Goal: Find specific page/section: Find specific page/section

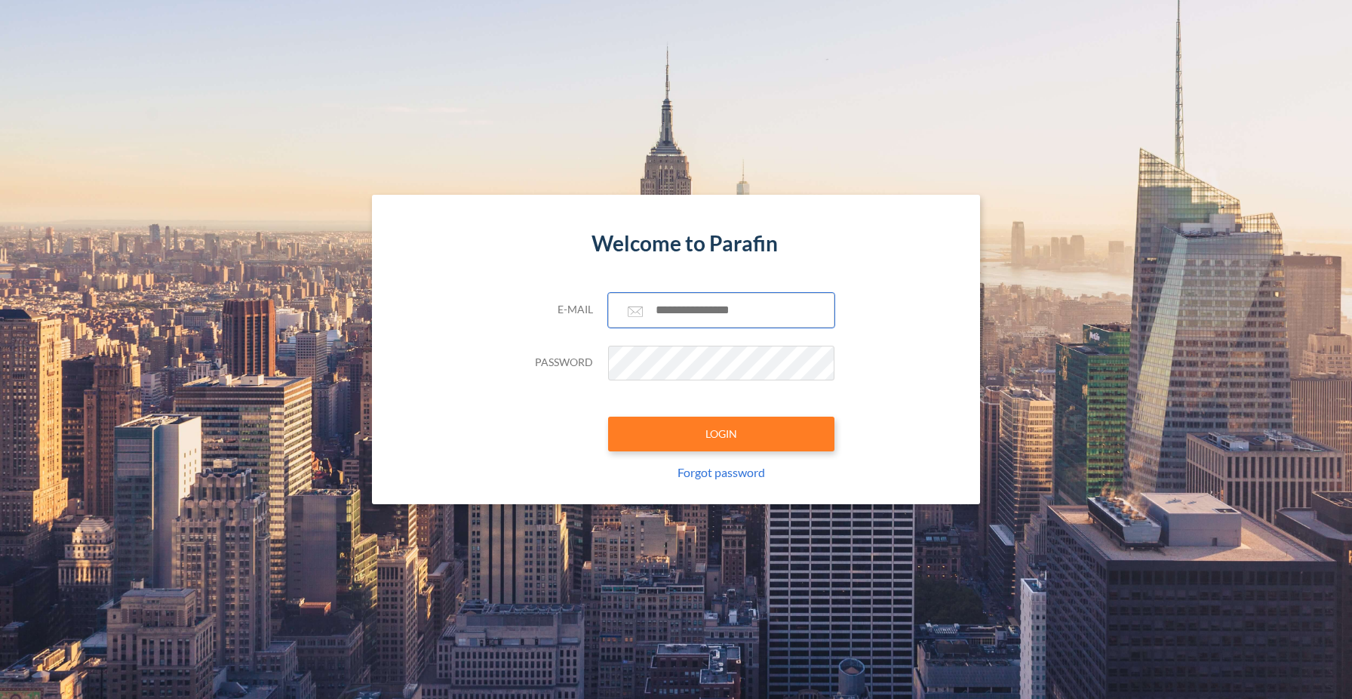
click at [735, 318] on input "text" at bounding box center [721, 310] width 226 height 35
type input "**********"
click at [746, 424] on button "LOGIN" at bounding box center [721, 434] width 226 height 35
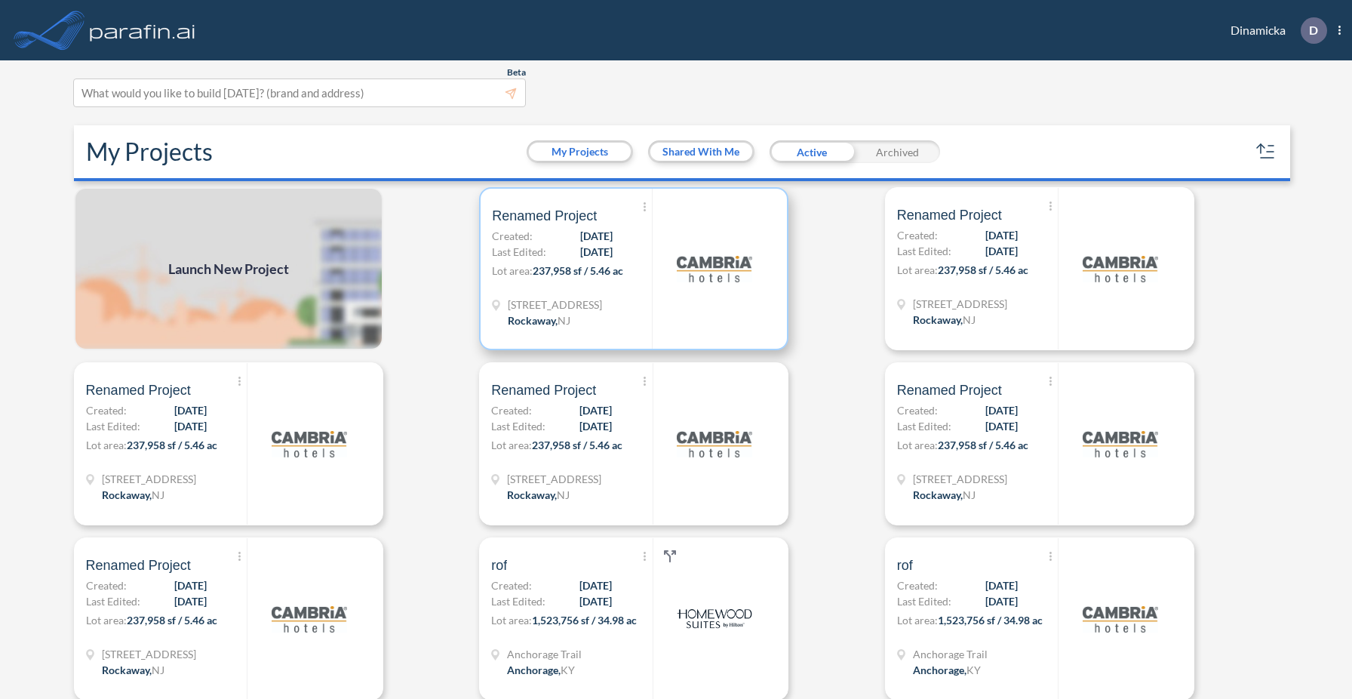
click at [680, 288] on img at bounding box center [714, 268] width 75 height 75
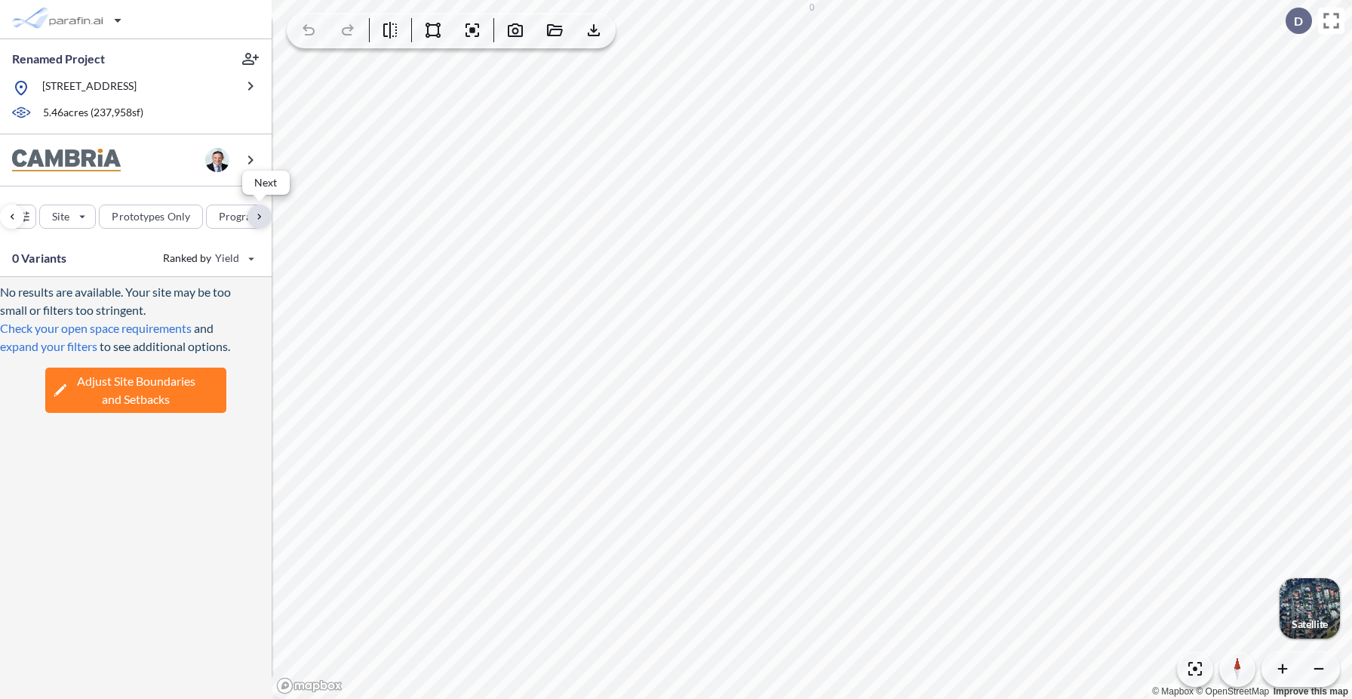
scroll to position [0, 184]
click at [161, 216] on div "button" at bounding box center [143, 216] width 74 height 24
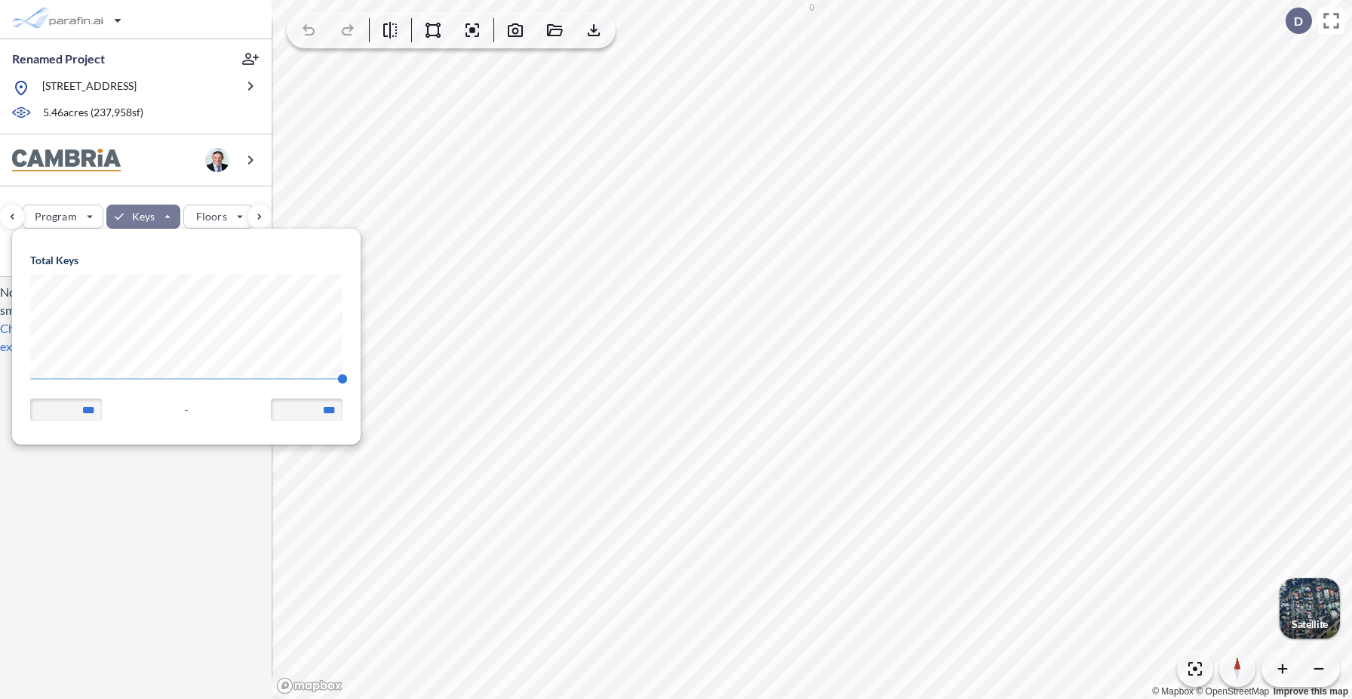
scroll to position [215, 349]
click at [0, 373] on body "Renamed Project [STREET_ADDRESS] 5.46 acres ( 237,958 sf) Site Prototypes Only …" at bounding box center [676, 349] width 1352 height 699
type input "**"
click at [112, 544] on div "No results are available. Your site may be too small or filters too stringent. …" at bounding box center [136, 488] width 272 height 422
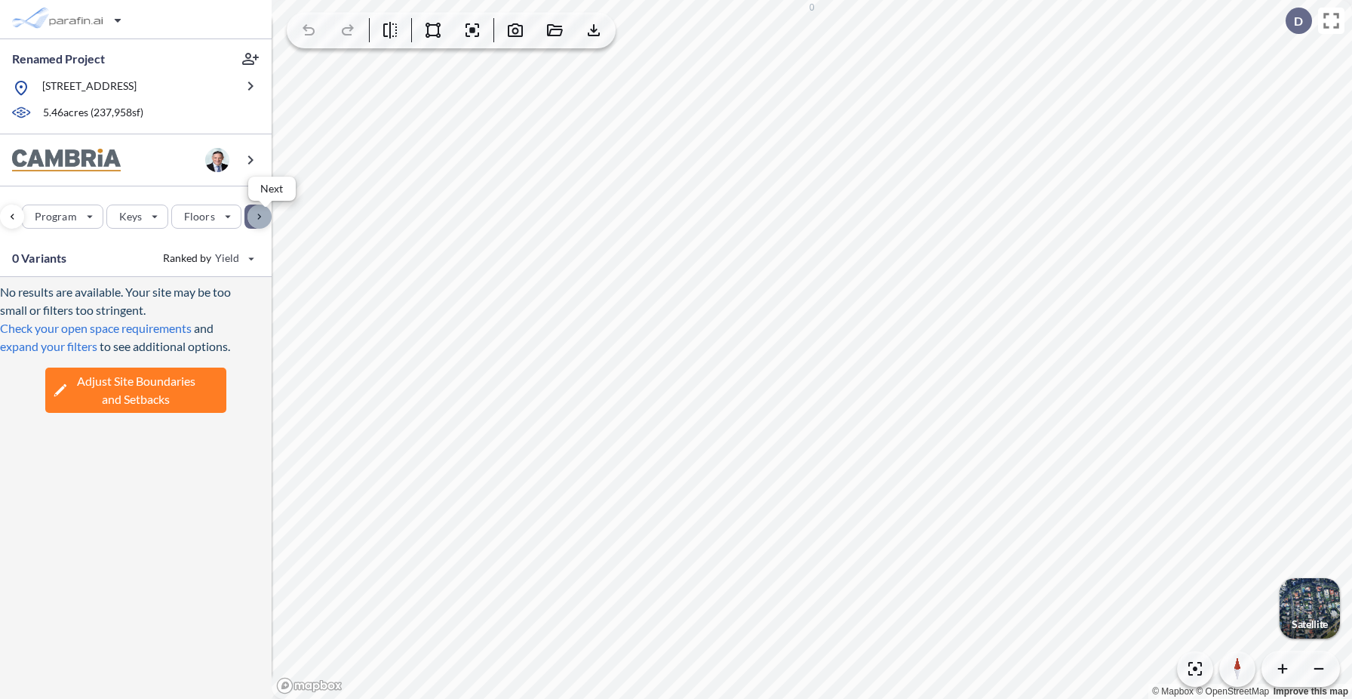
click at [256, 214] on div "button" at bounding box center [260, 216] width 24 height 24
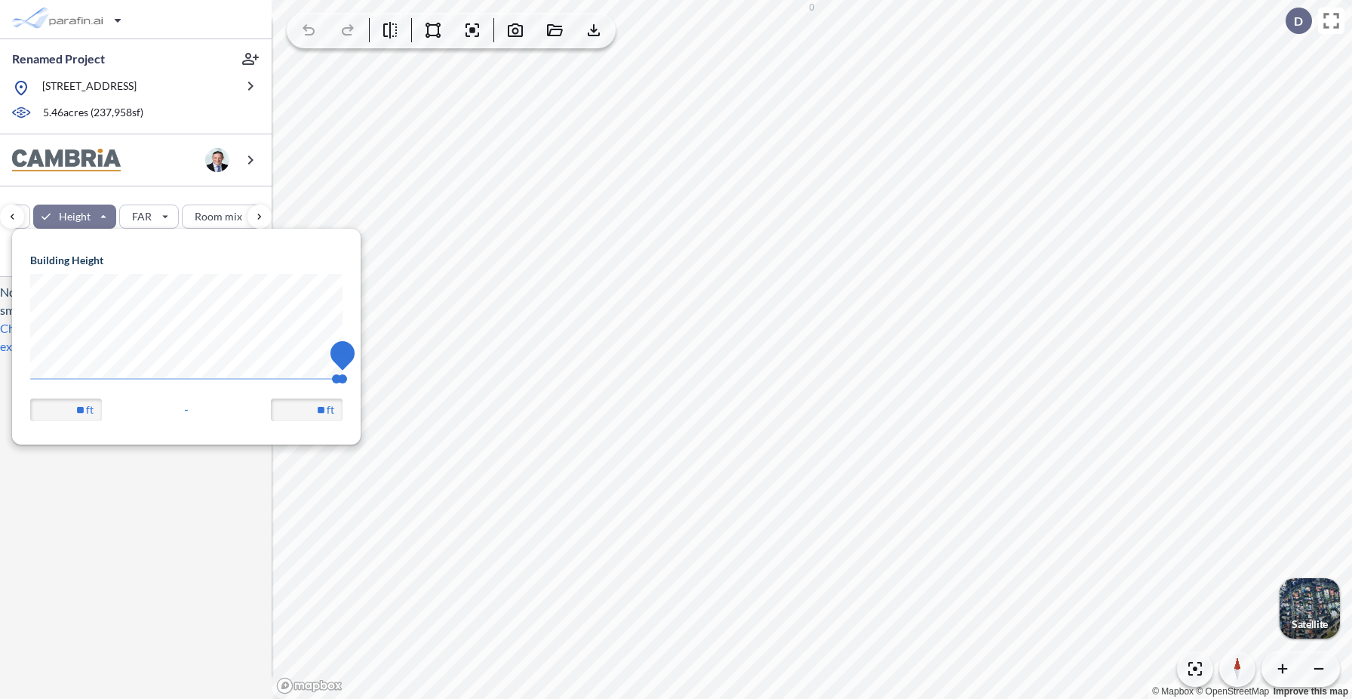
drag, startPoint x: 331, startPoint y: 375, endPoint x: 0, endPoint y: 376, distance: 330.5
click at [0, 376] on body "Renamed Project [STREET_ADDRESS] 5.46 acres ( 237,958 sf) Site Prototypes Only …" at bounding box center [676, 349] width 1352 height 699
type input "**"
click at [123, 541] on div "No results are available. Your site may be too small or filters too stringent. …" at bounding box center [136, 488] width 272 height 422
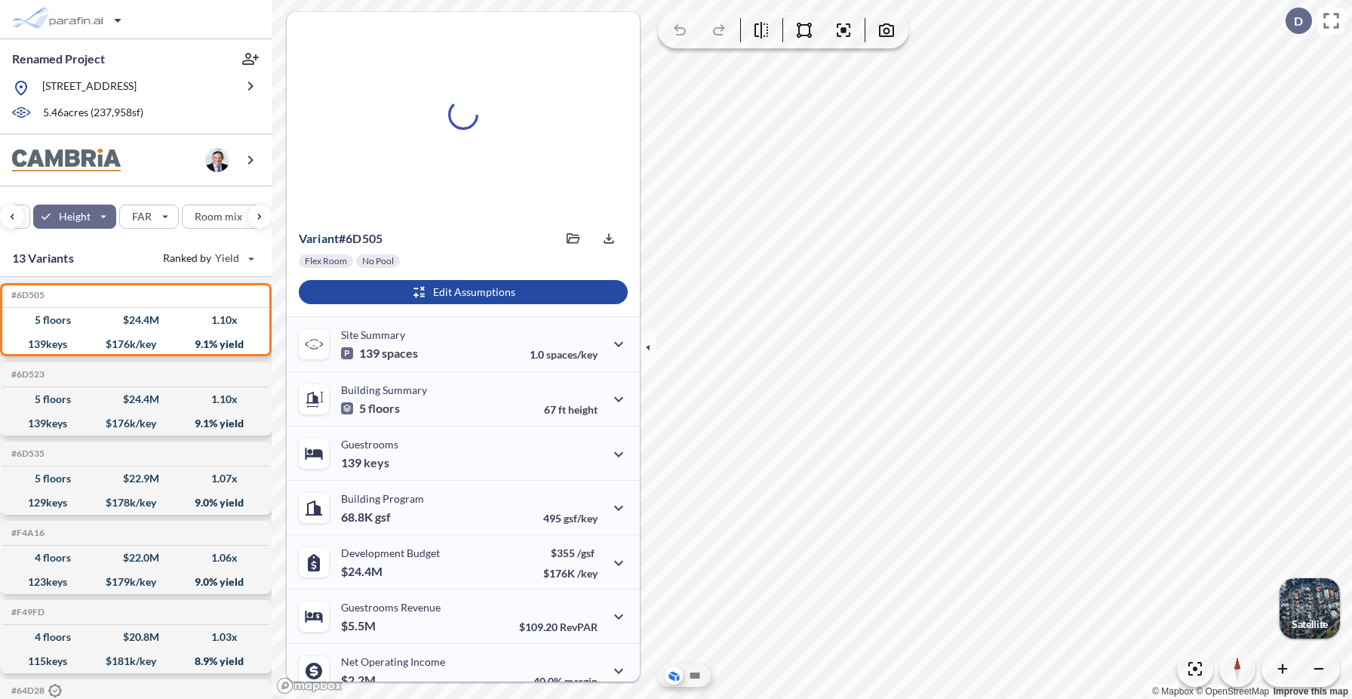
click at [164, 201] on div "Site Prototypes Only Program Keys Floors Height FAR Room mix Budget" at bounding box center [136, 213] width 272 height 54
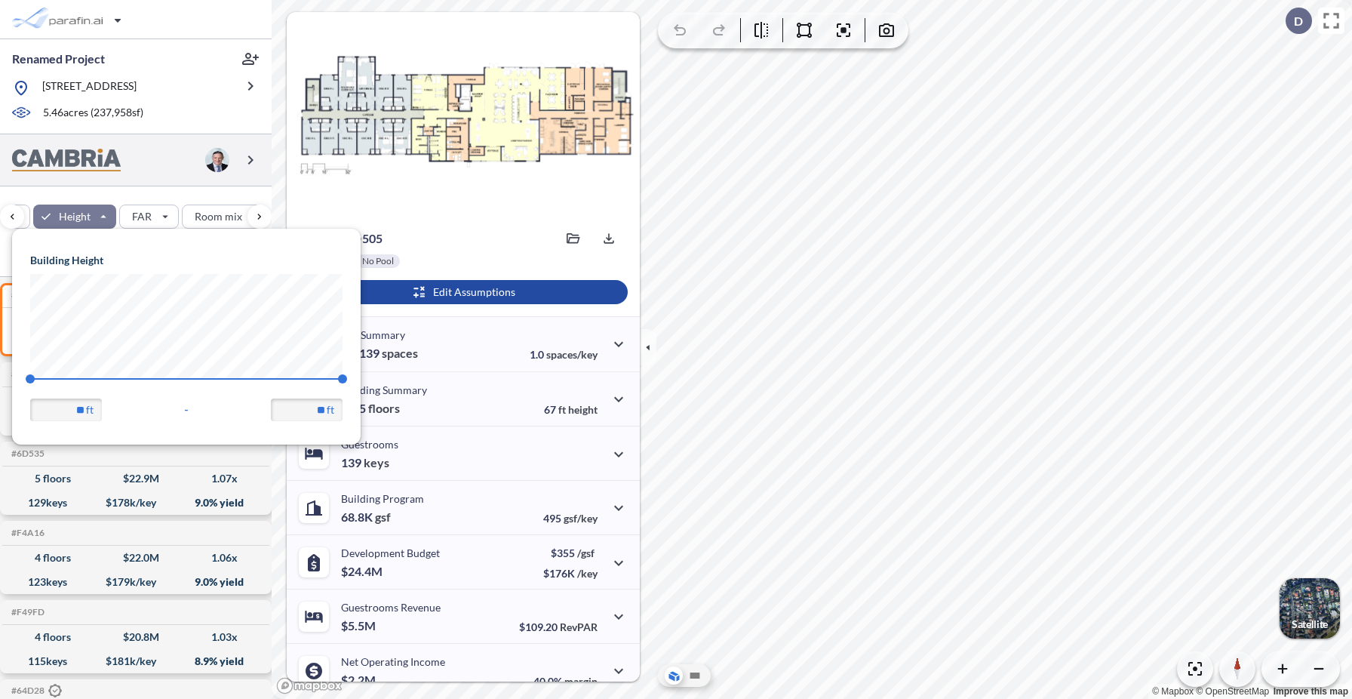
click at [161, 191] on div "Site Prototypes Only Program Keys Floors Height FAR Room mix Budget" at bounding box center [136, 213] width 272 height 54
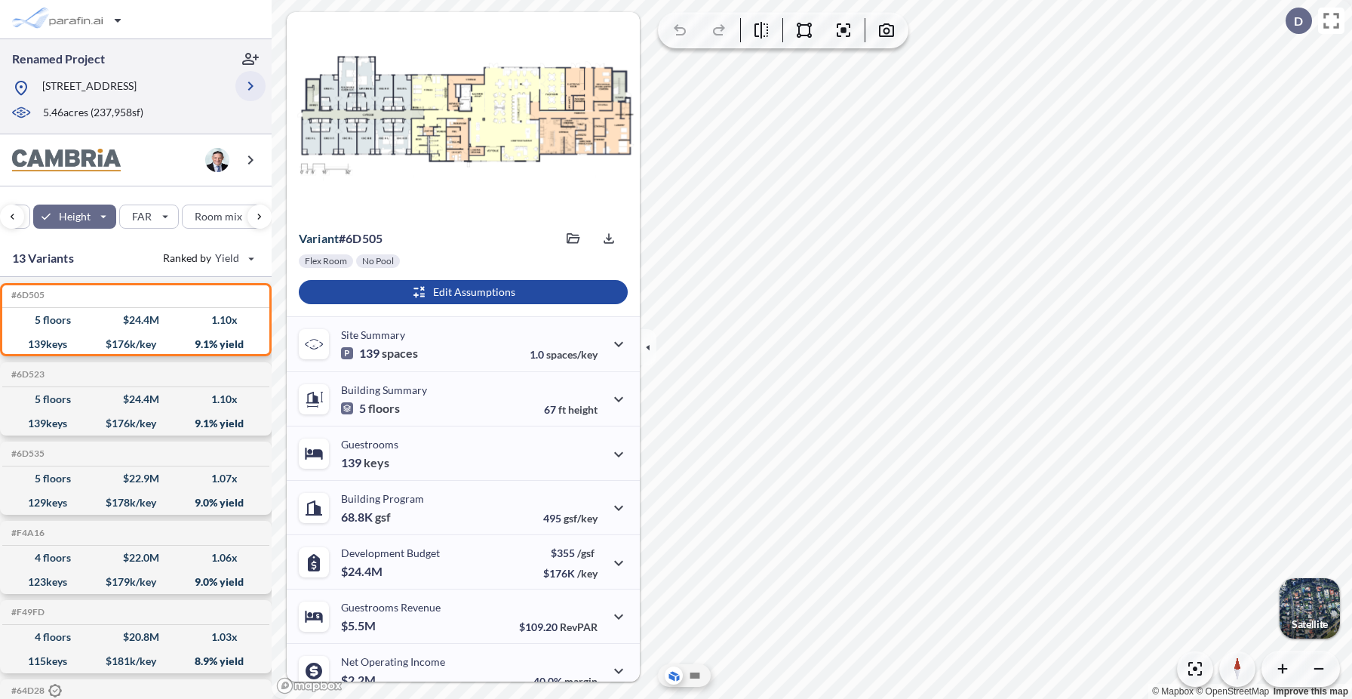
click at [249, 84] on icon "button" at bounding box center [250, 86] width 18 height 18
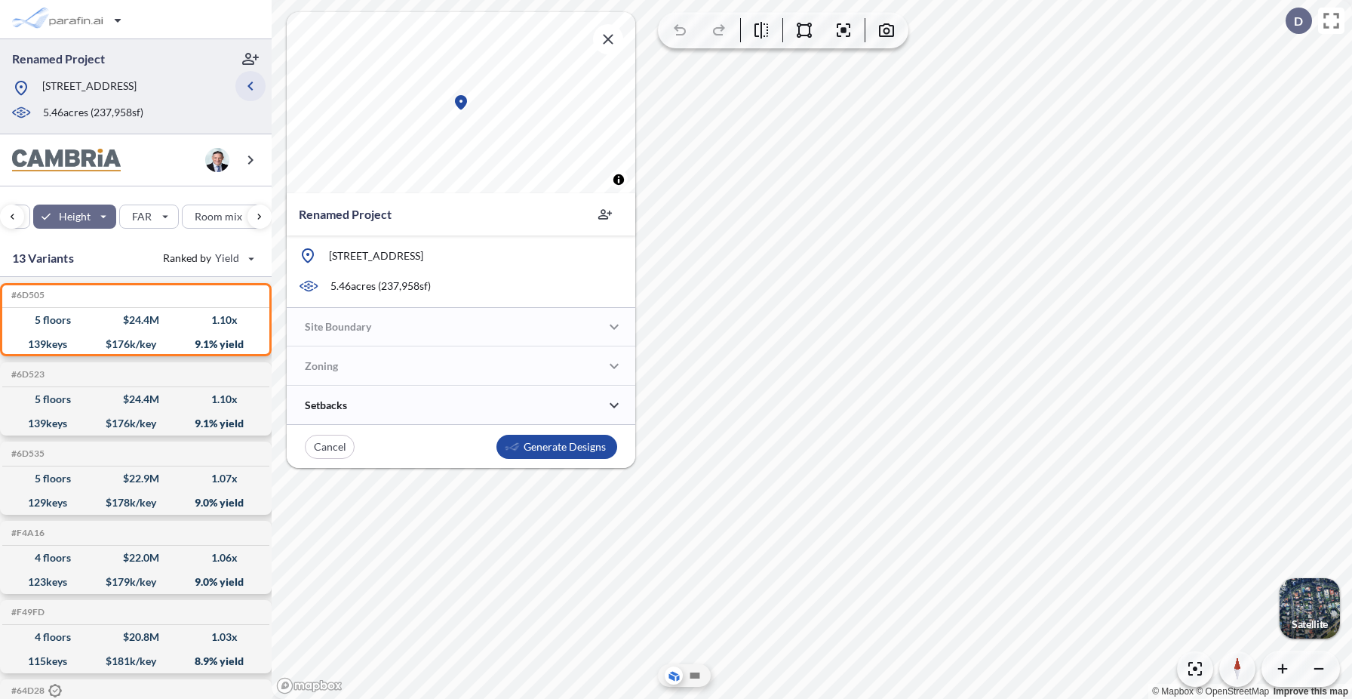
click at [251, 85] on icon "button" at bounding box center [250, 86] width 18 height 18
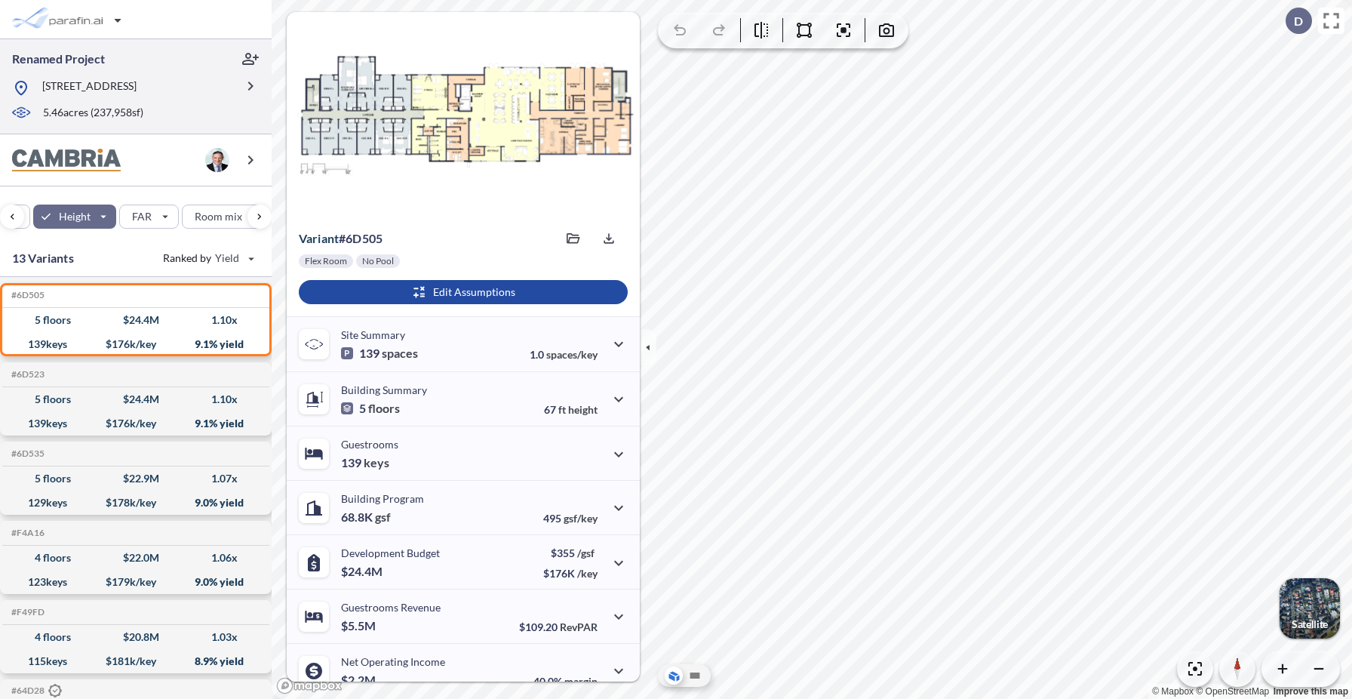
click at [605, 26] on div at bounding box center [463, 114] width 353 height 205
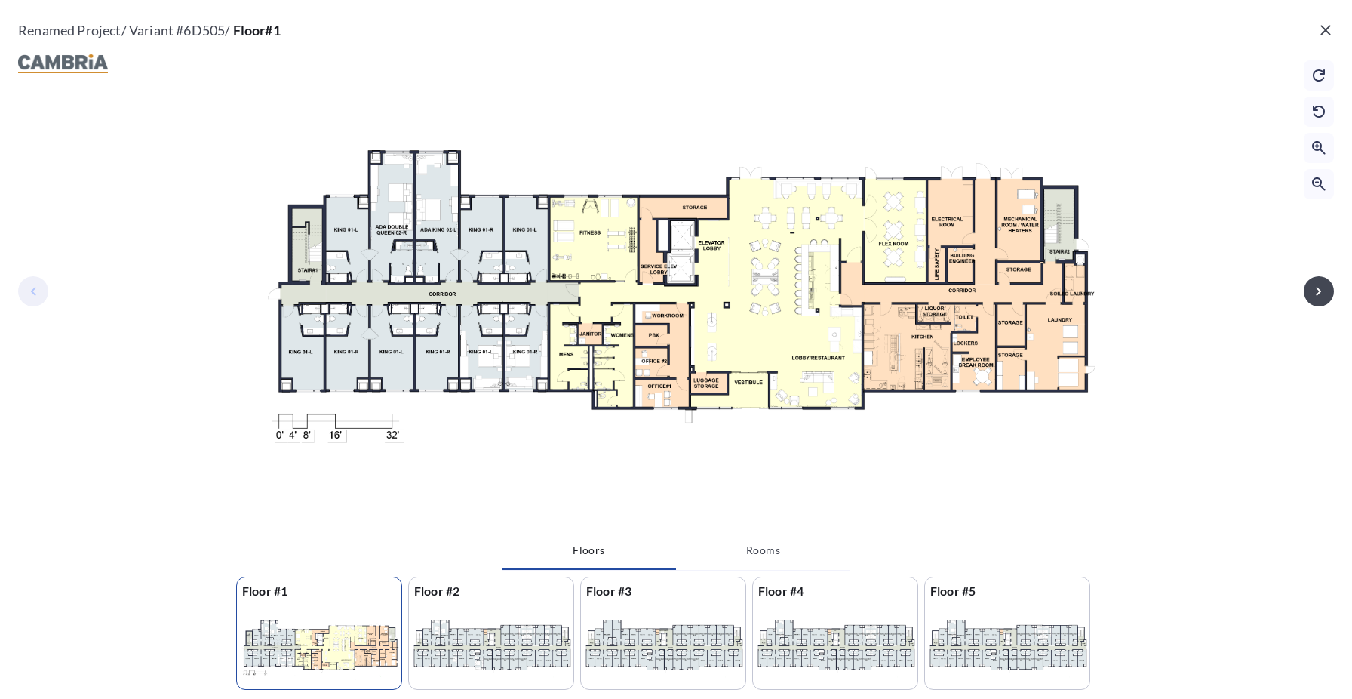
click at [1323, 35] on icon "button" at bounding box center [1326, 30] width 18 height 18
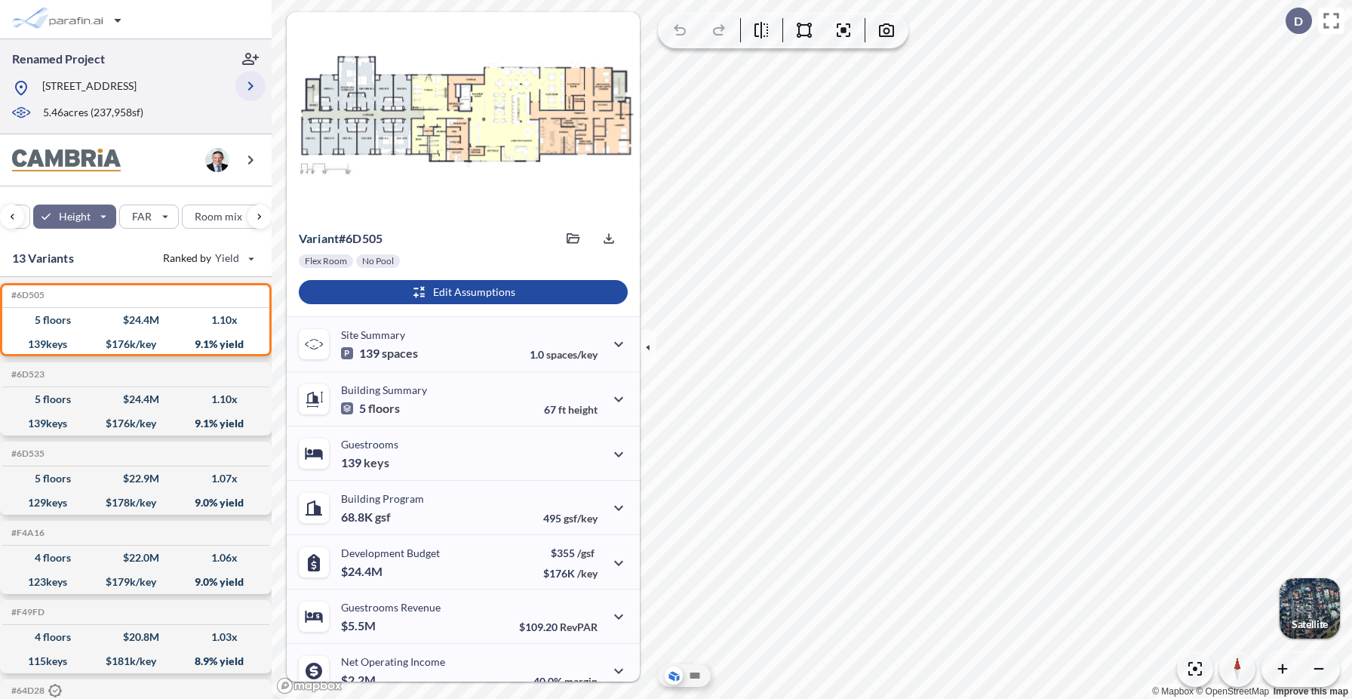
click at [251, 87] on icon "button" at bounding box center [250, 85] width 5 height 9
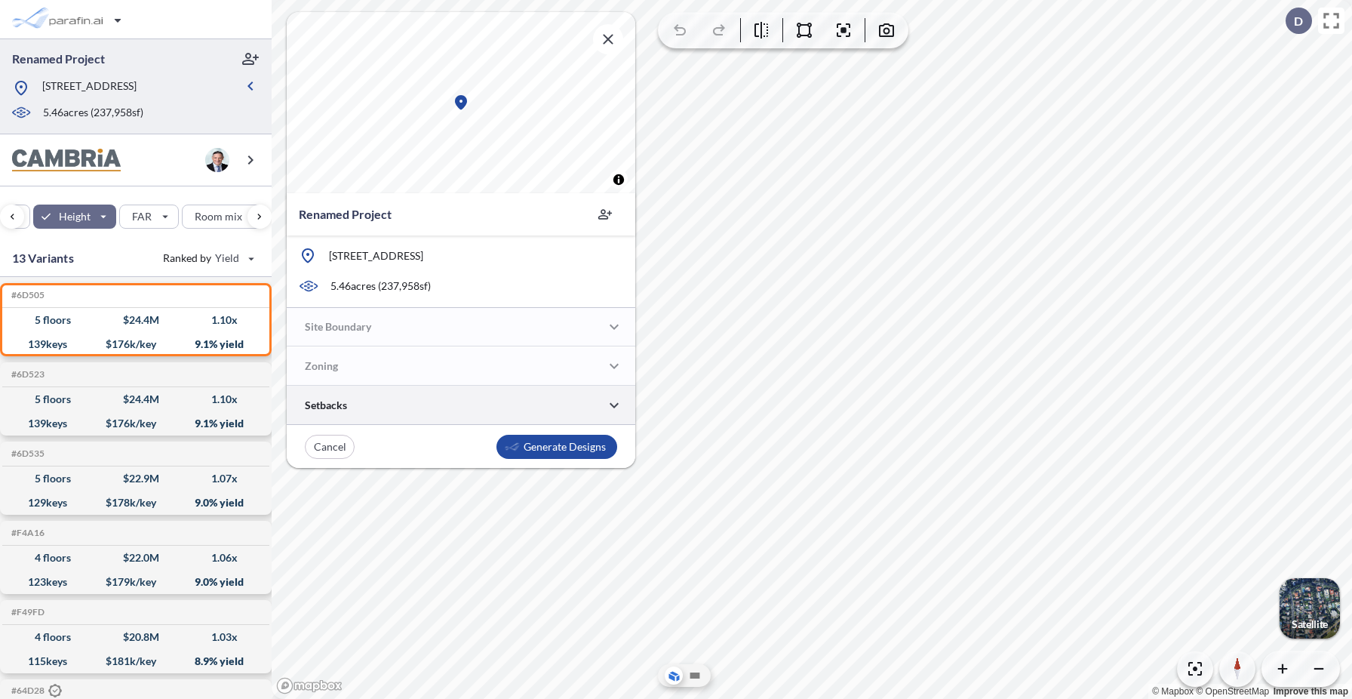
click at [429, 407] on div at bounding box center [461, 405] width 349 height 38
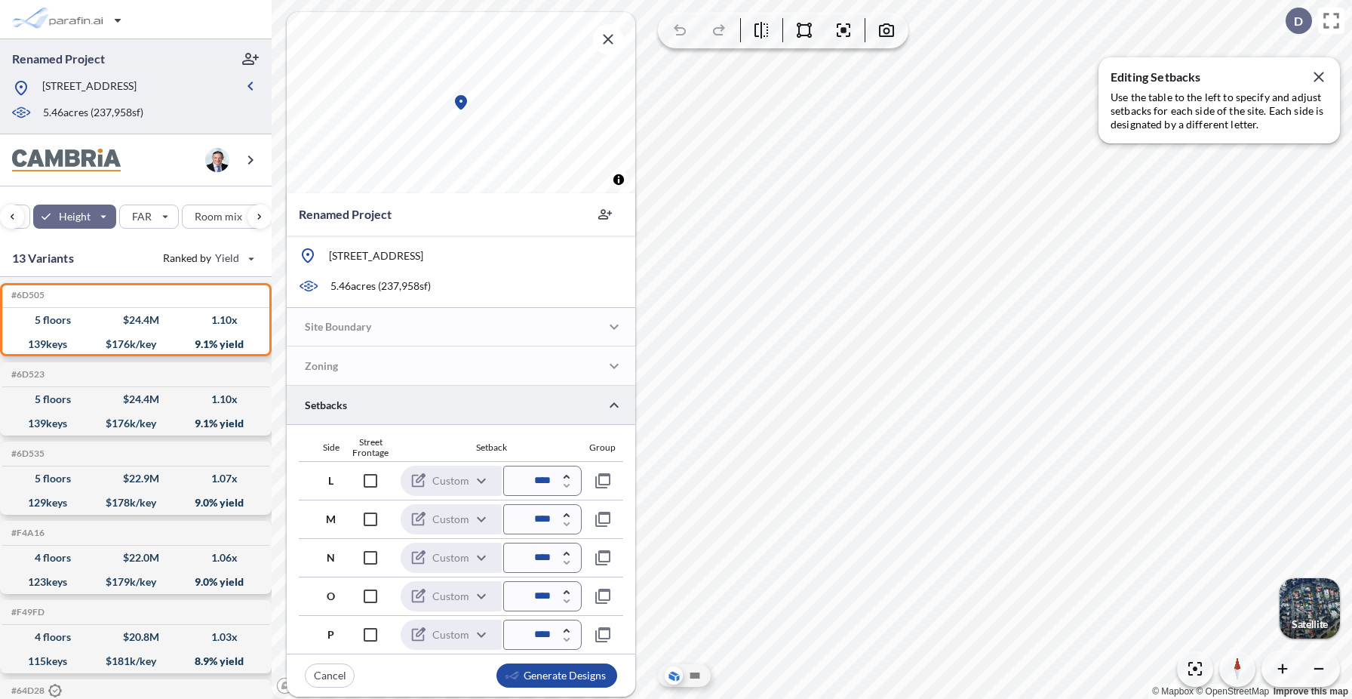
scroll to position [0, 0]
click at [254, 87] on icon "button" at bounding box center [250, 86] width 18 height 18
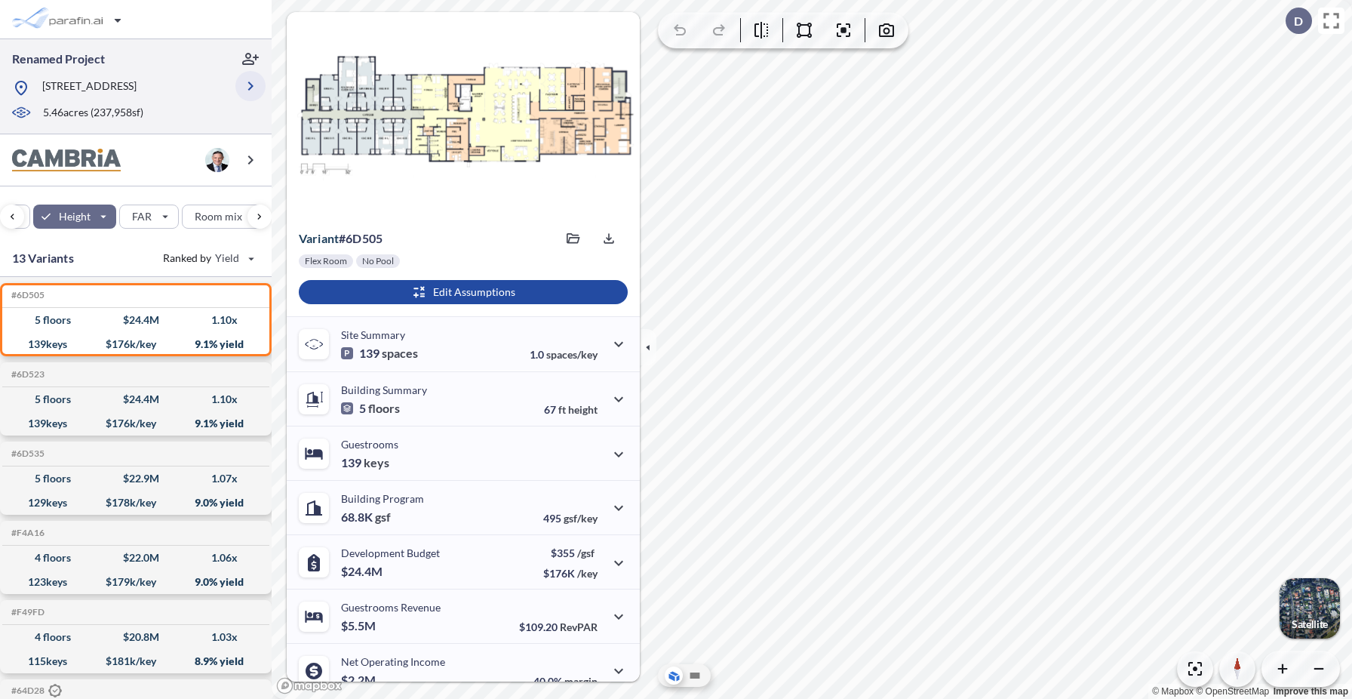
click at [251, 84] on icon "button" at bounding box center [250, 86] width 18 height 18
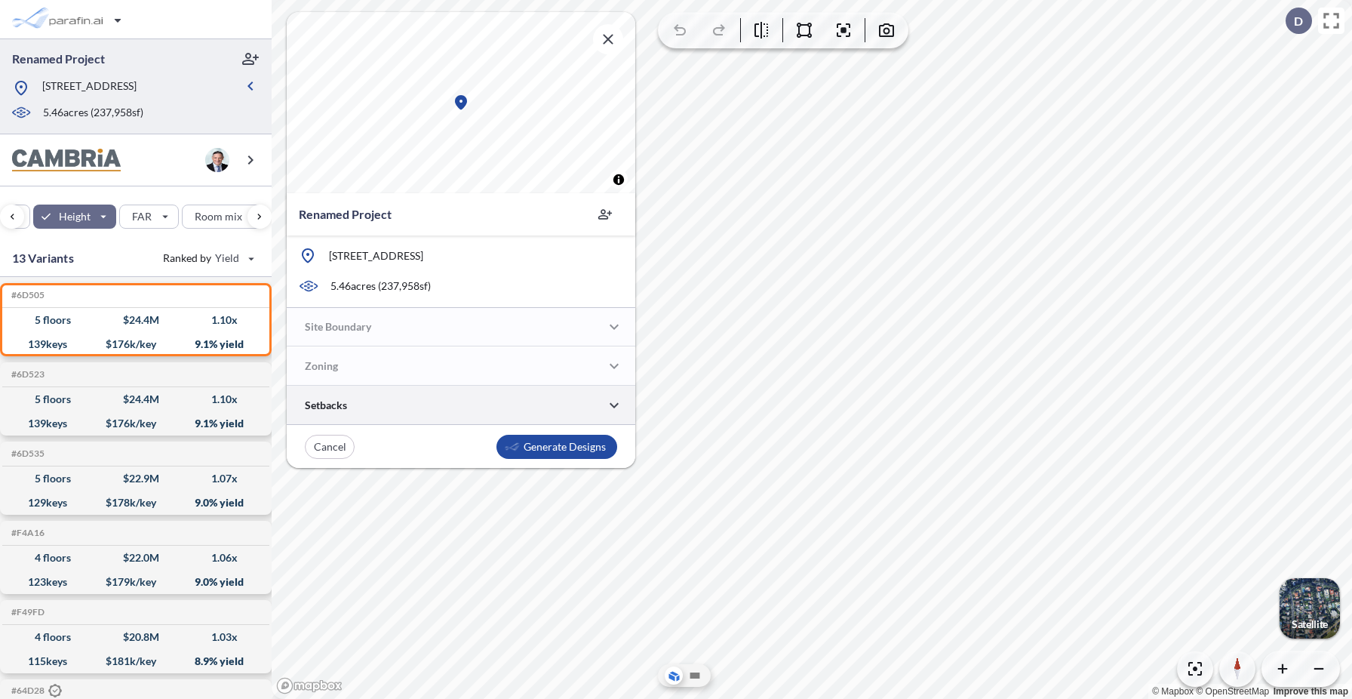
click at [398, 411] on div at bounding box center [461, 405] width 349 height 38
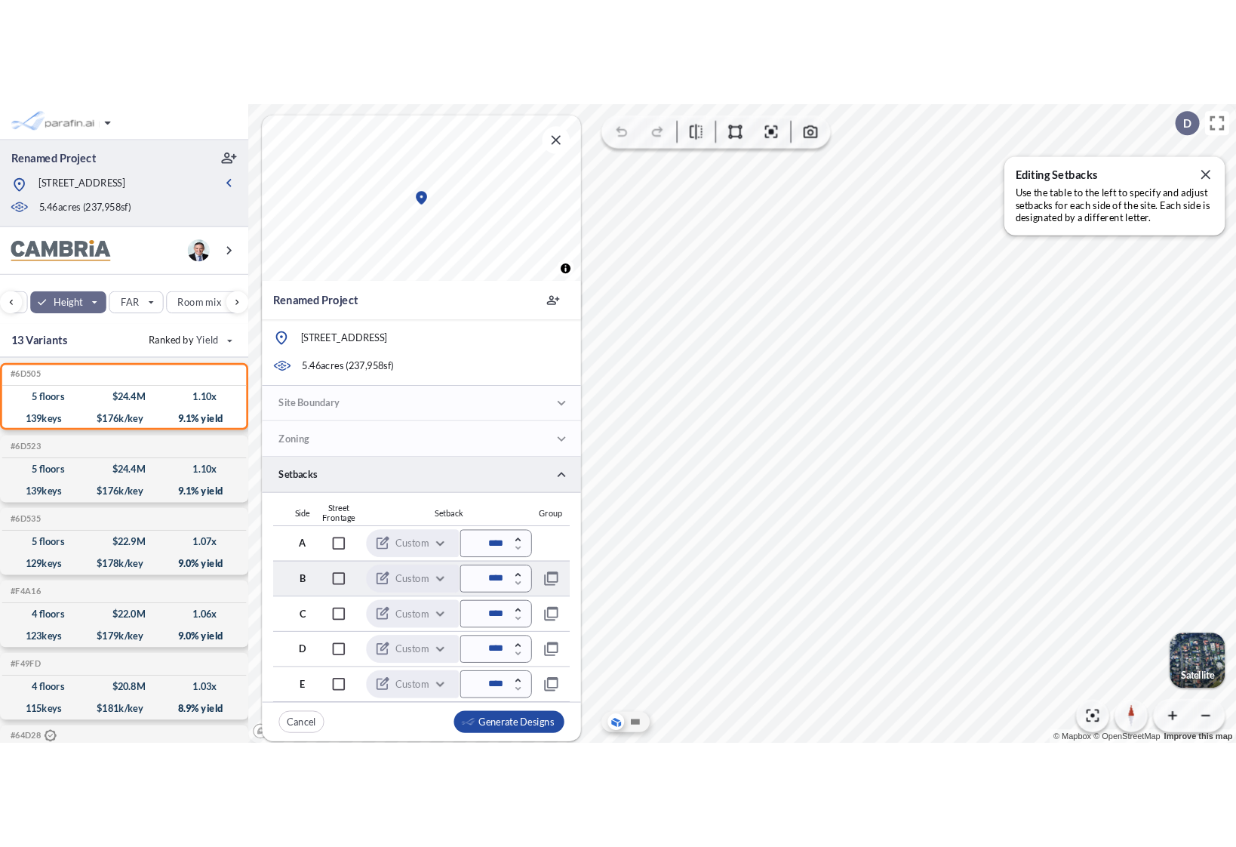
scroll to position [68, 0]
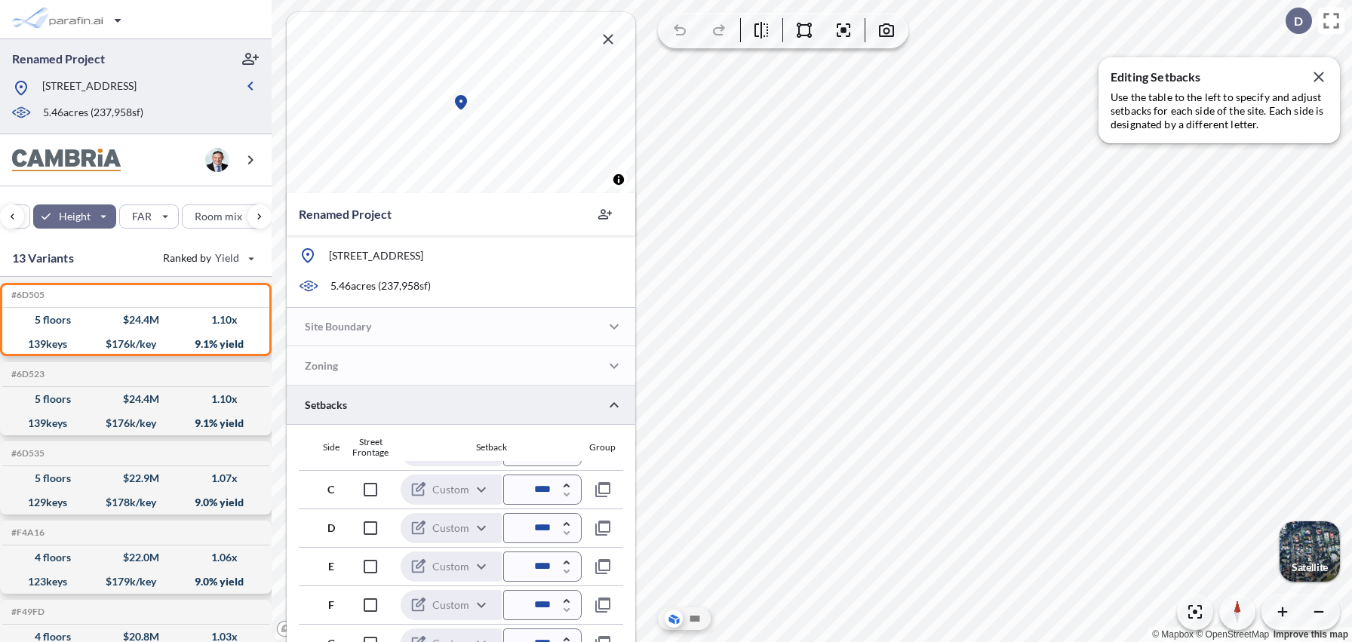
click at [613, 38] on icon "button" at bounding box center [608, 39] width 18 height 18
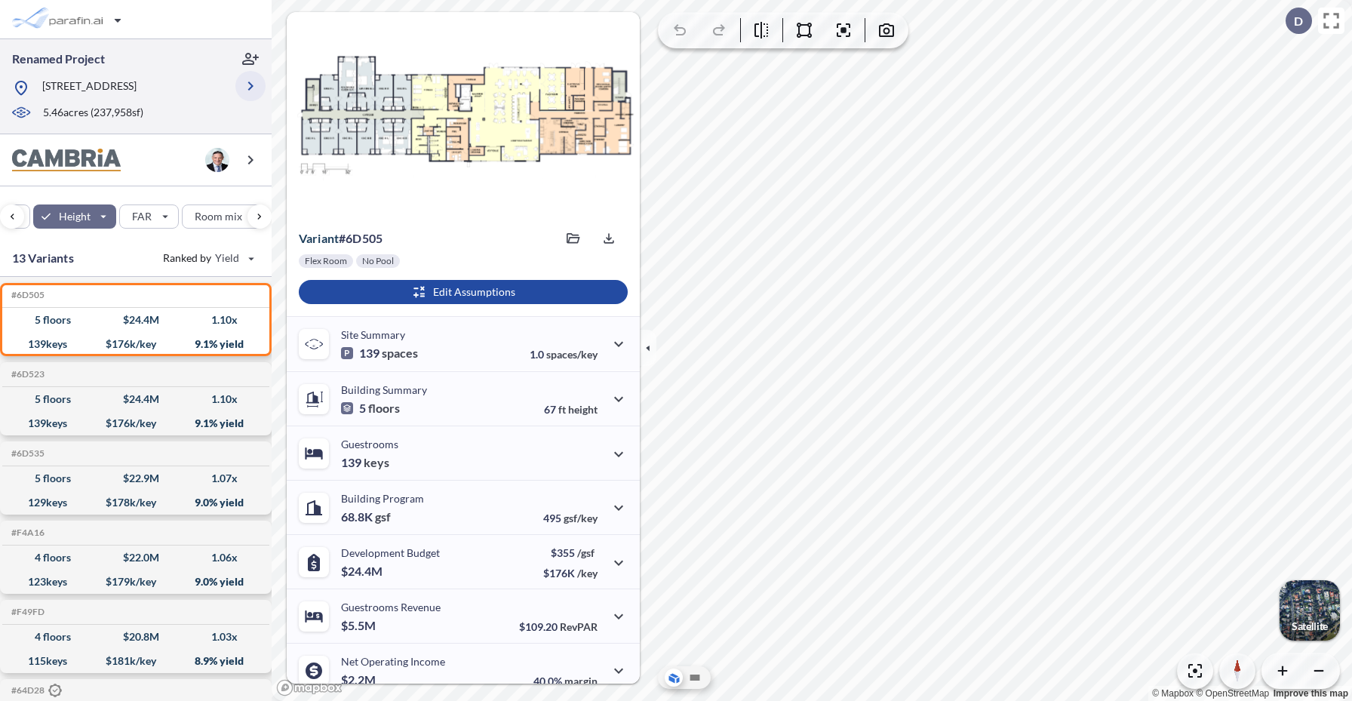
click at [248, 80] on icon "button" at bounding box center [250, 86] width 18 height 18
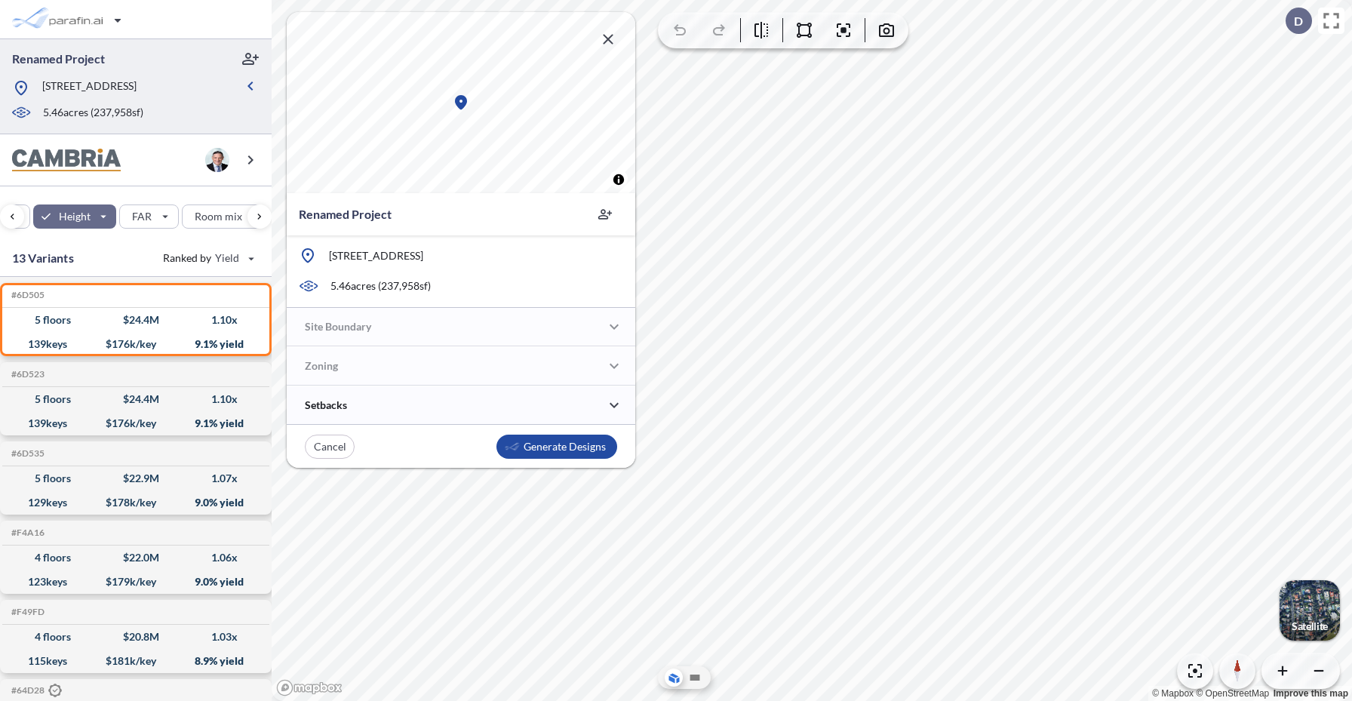
click at [613, 38] on icon "button" at bounding box center [608, 39] width 18 height 18
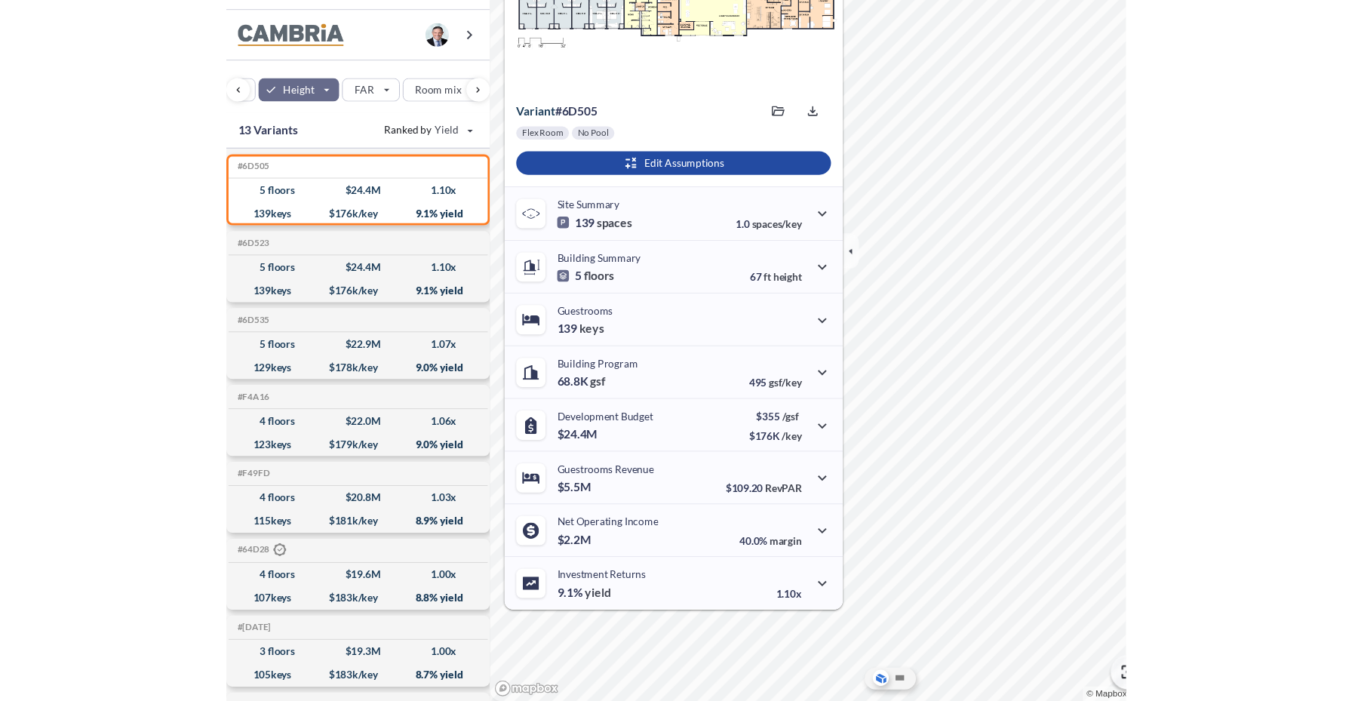
scroll to position [0, 0]
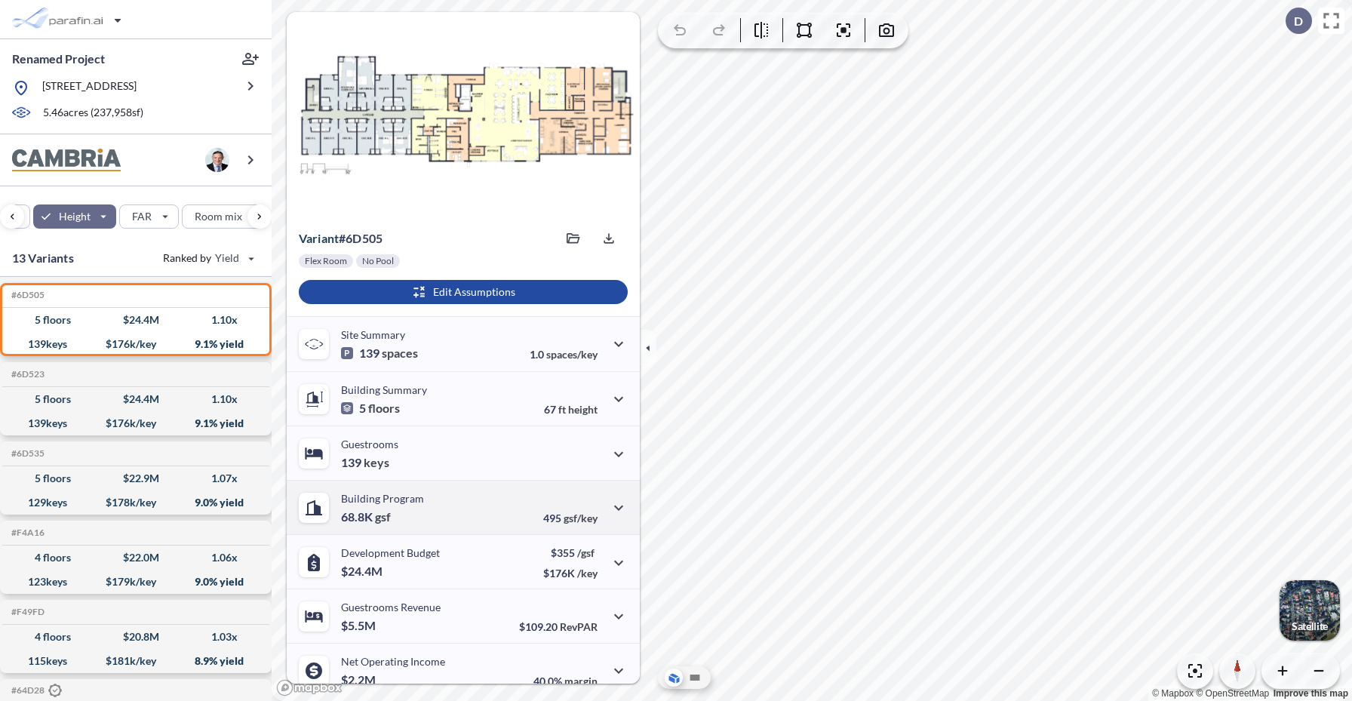
click at [510, 495] on div "Building Program 68.8K gsf 495 gsf/key" at bounding box center [463, 507] width 353 height 54
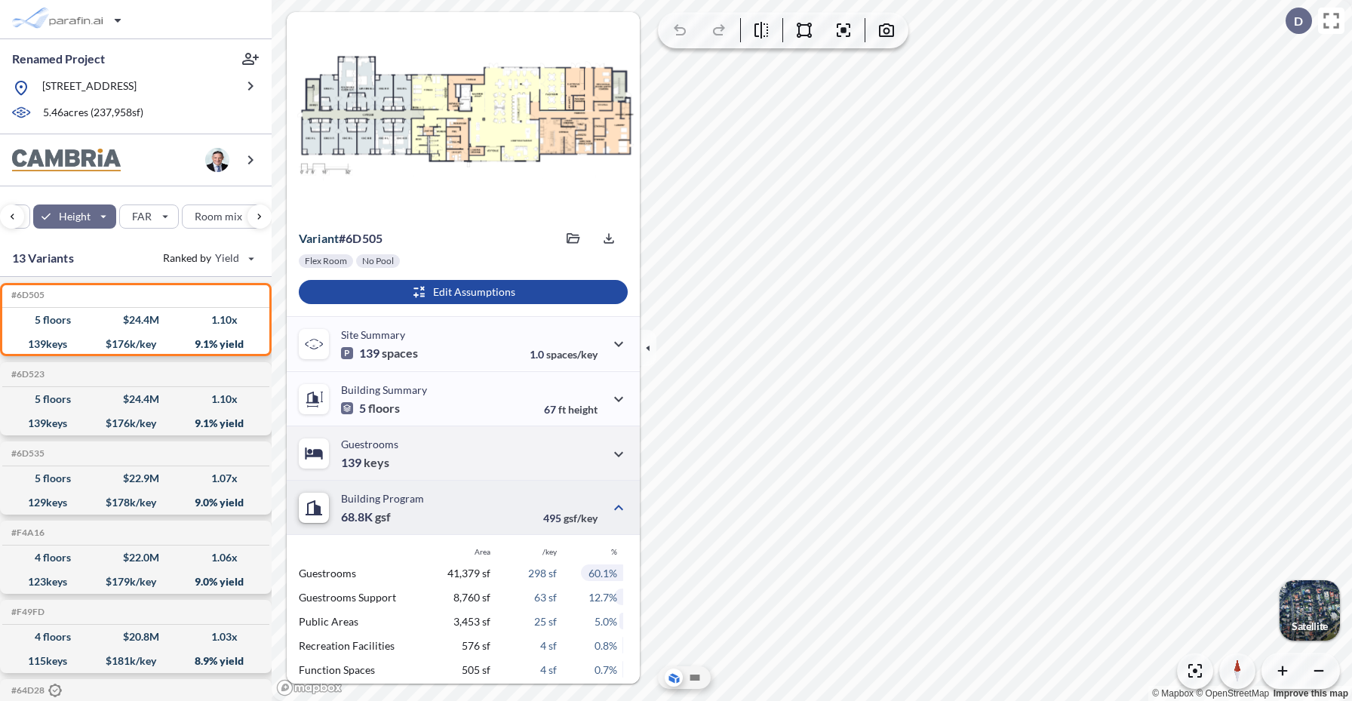
click at [525, 448] on div "Guestrooms 139 keys" at bounding box center [463, 453] width 353 height 54
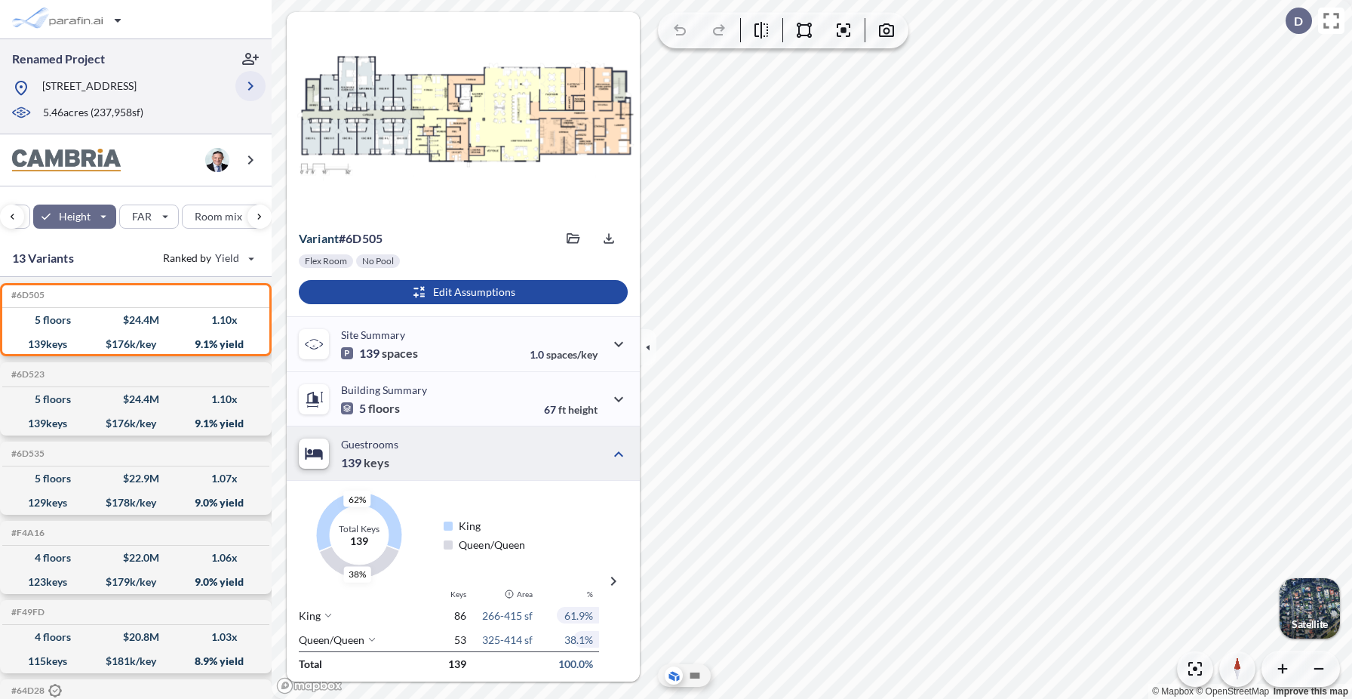
click at [249, 89] on icon "button" at bounding box center [250, 85] width 5 height 9
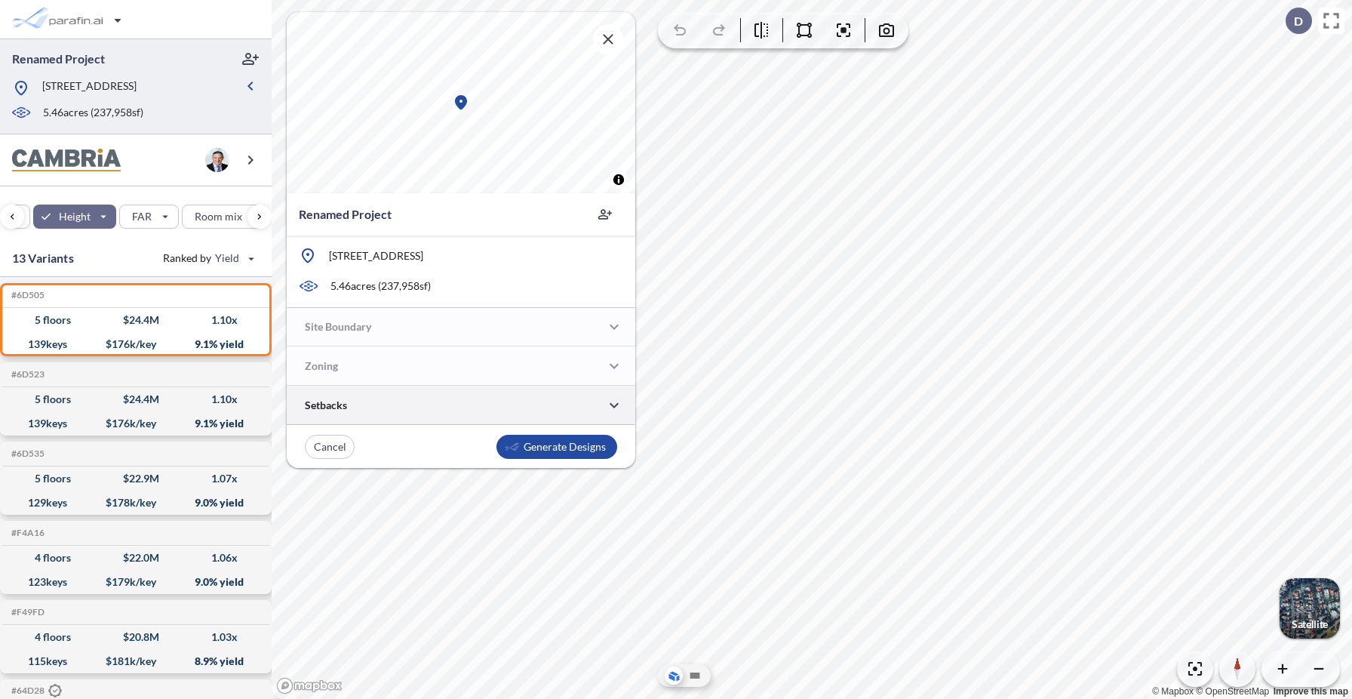
click at [371, 410] on div at bounding box center [461, 405] width 349 height 38
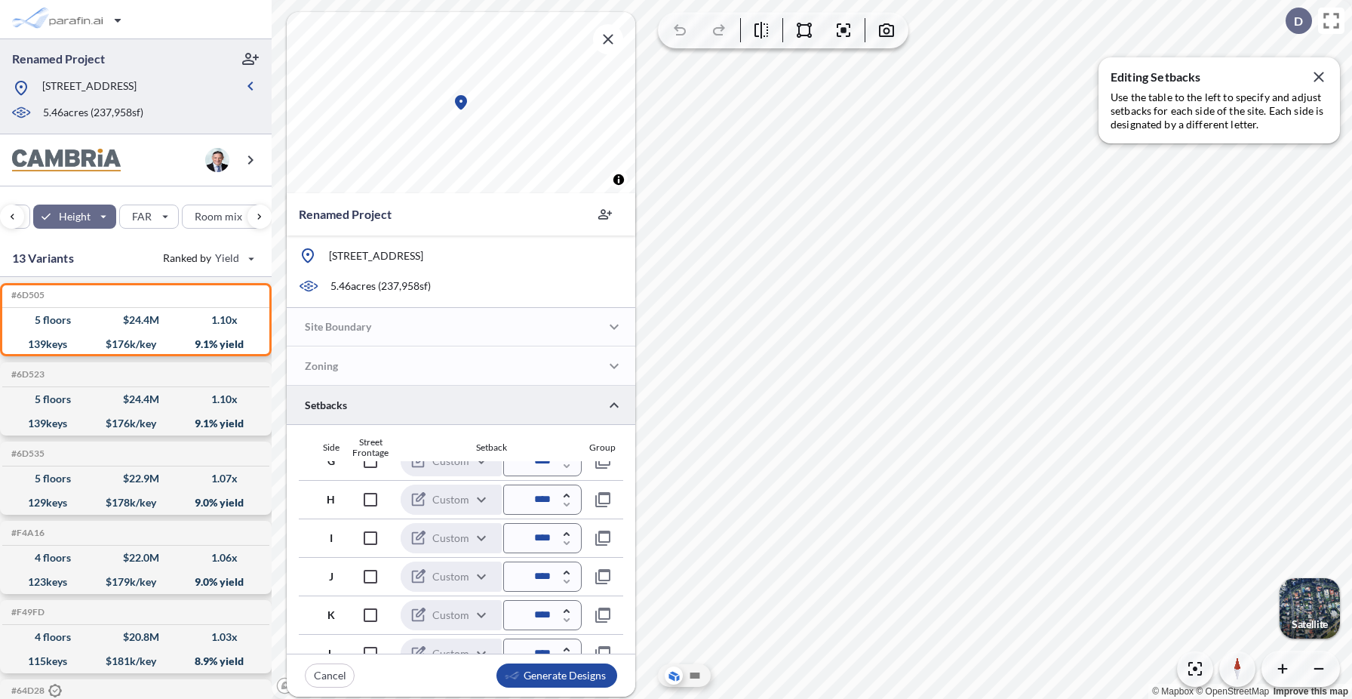
scroll to position [423, 0]
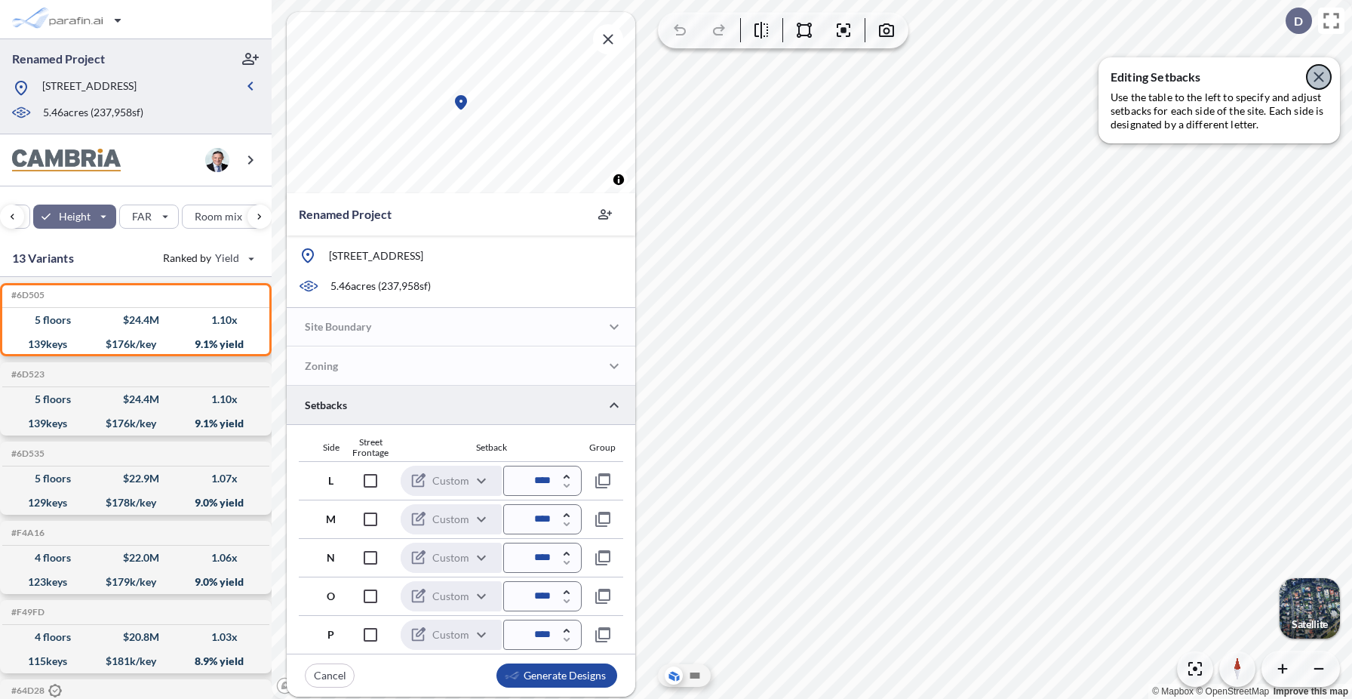
click at [1318, 78] on icon "button" at bounding box center [1319, 77] width 10 height 10
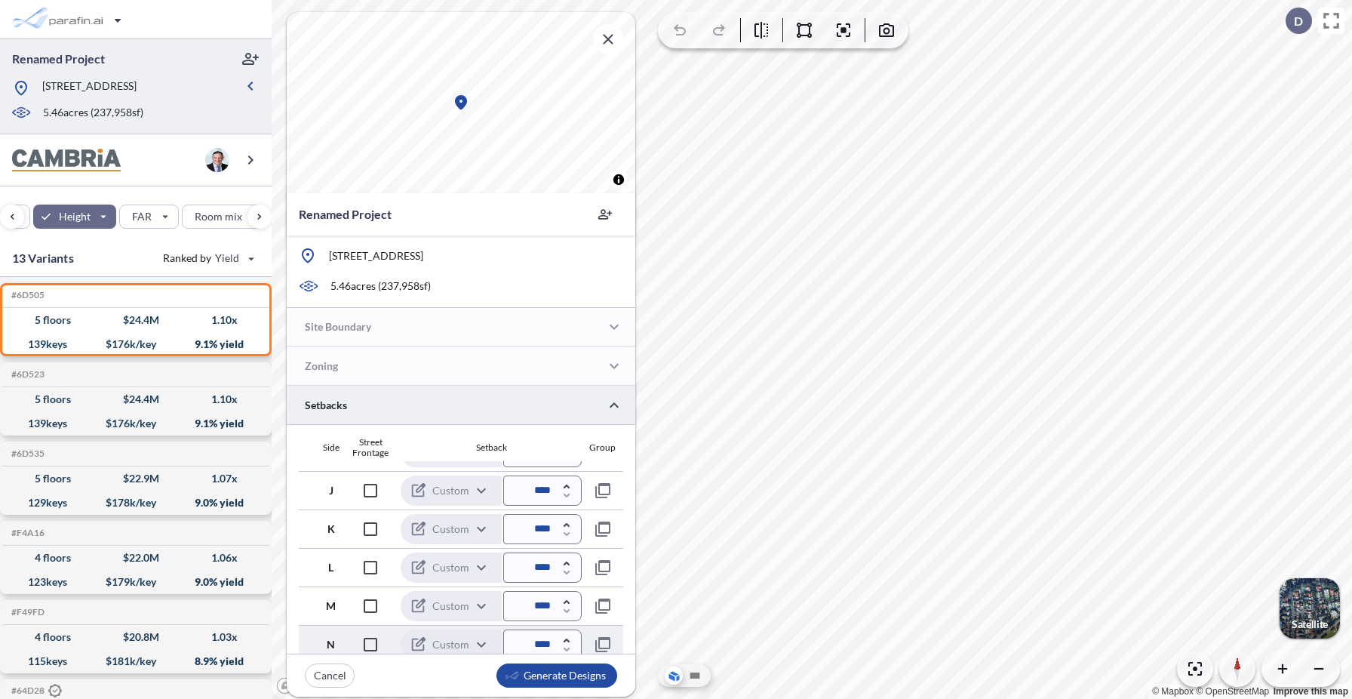
scroll to position [309, 0]
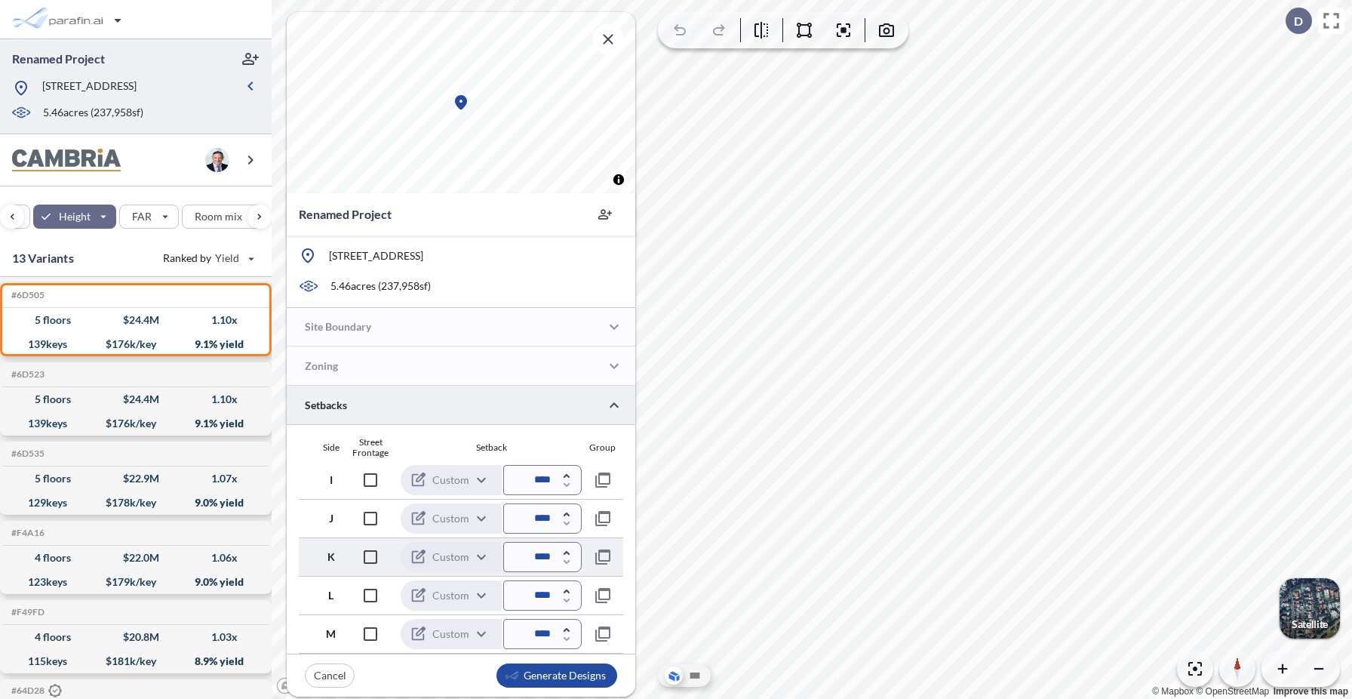
click at [464, 564] on div "Custom" at bounding box center [444, 557] width 68 height 17
click at [527, 232] on input "****" at bounding box center [542, 216] width 78 height 30
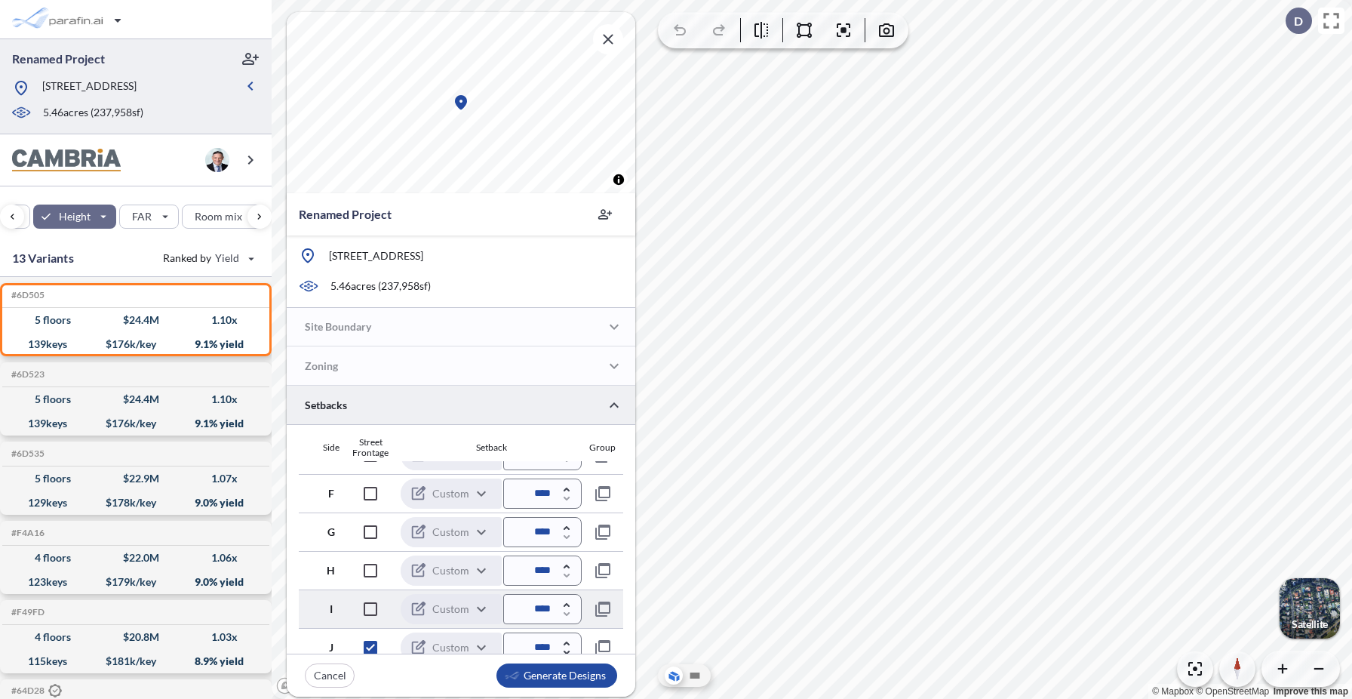
scroll to position [212, 0]
type input "****"
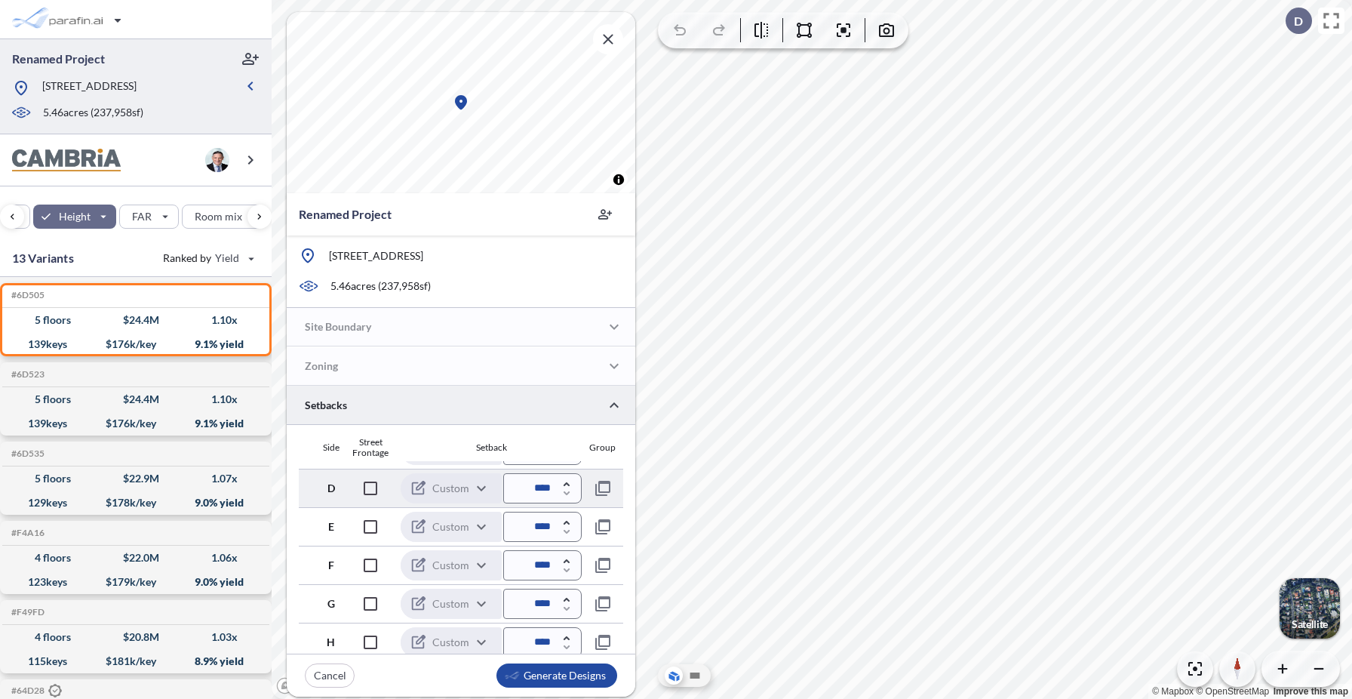
scroll to position [59, 0]
